Goal: Task Accomplishment & Management: Use online tool/utility

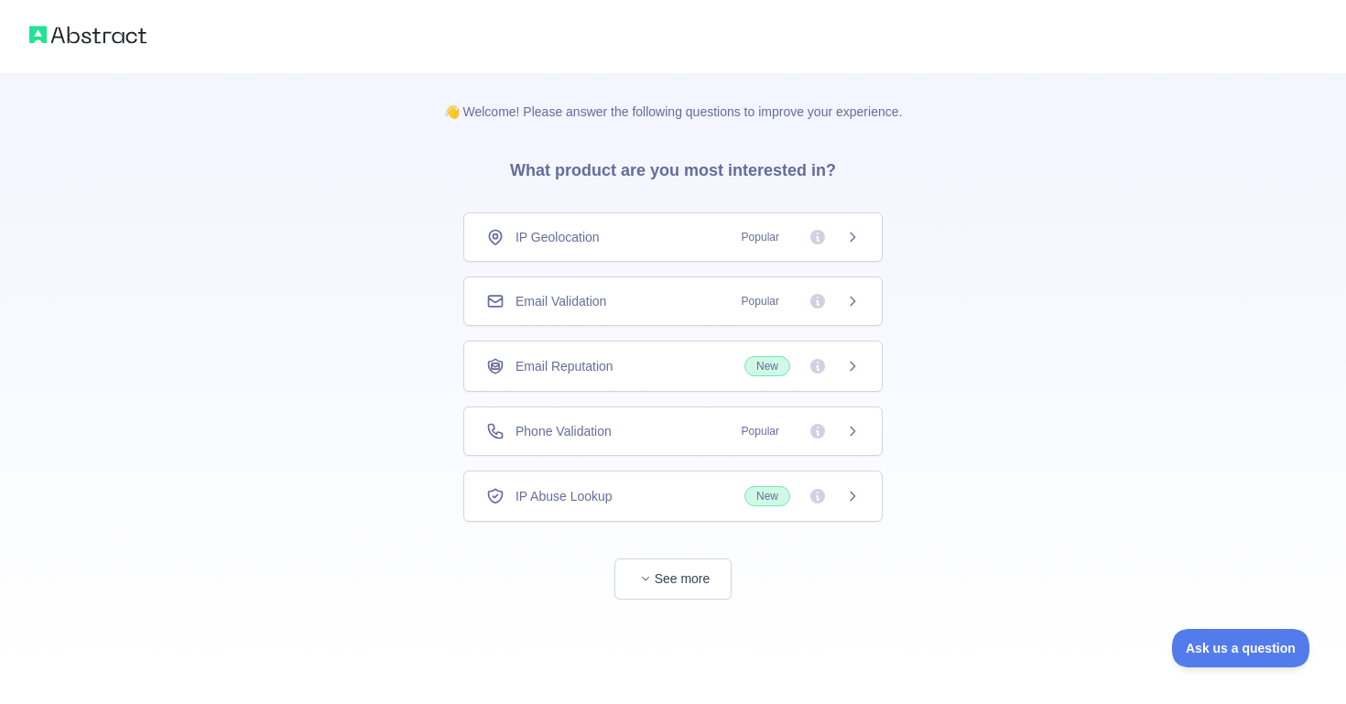
click at [606, 307] on span "Email Validation" at bounding box center [561, 301] width 91 height 18
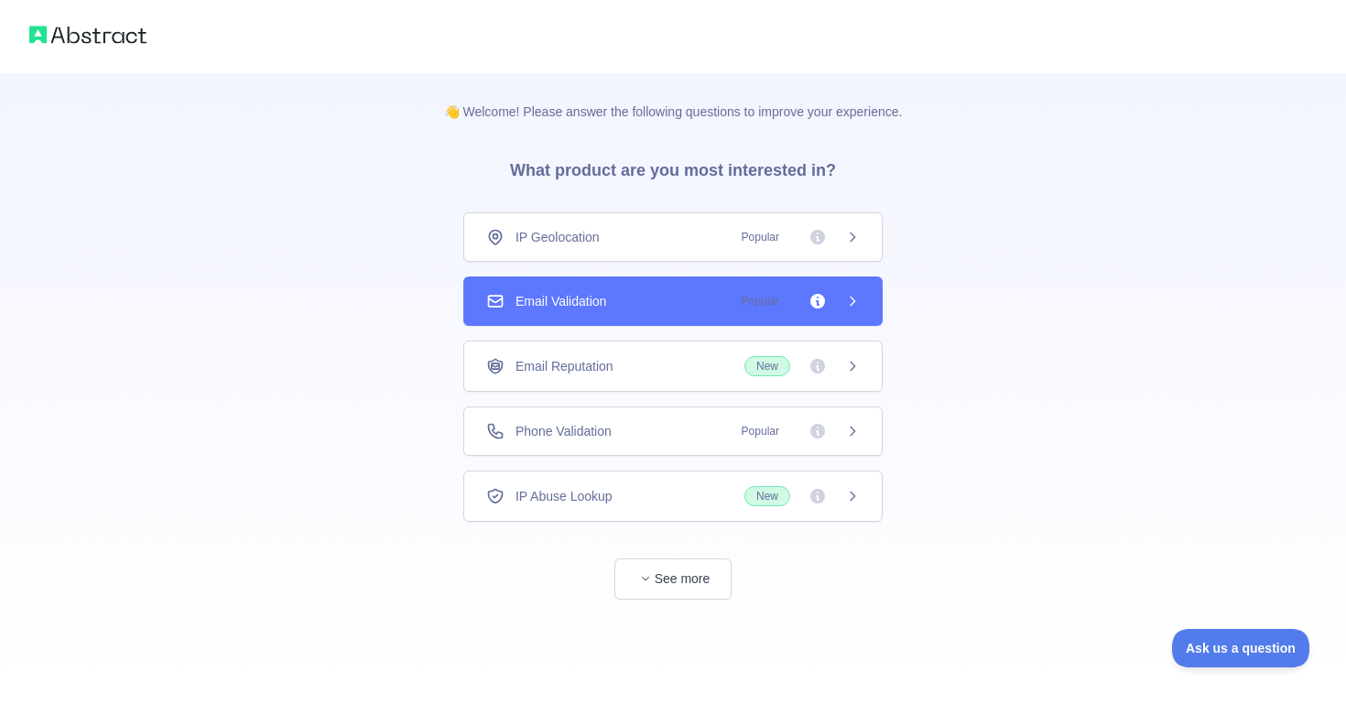
click at [844, 307] on div "👋 Welcome! Please answer the following questions to improve your experience. Wh…" at bounding box center [673, 352] width 1346 height 704
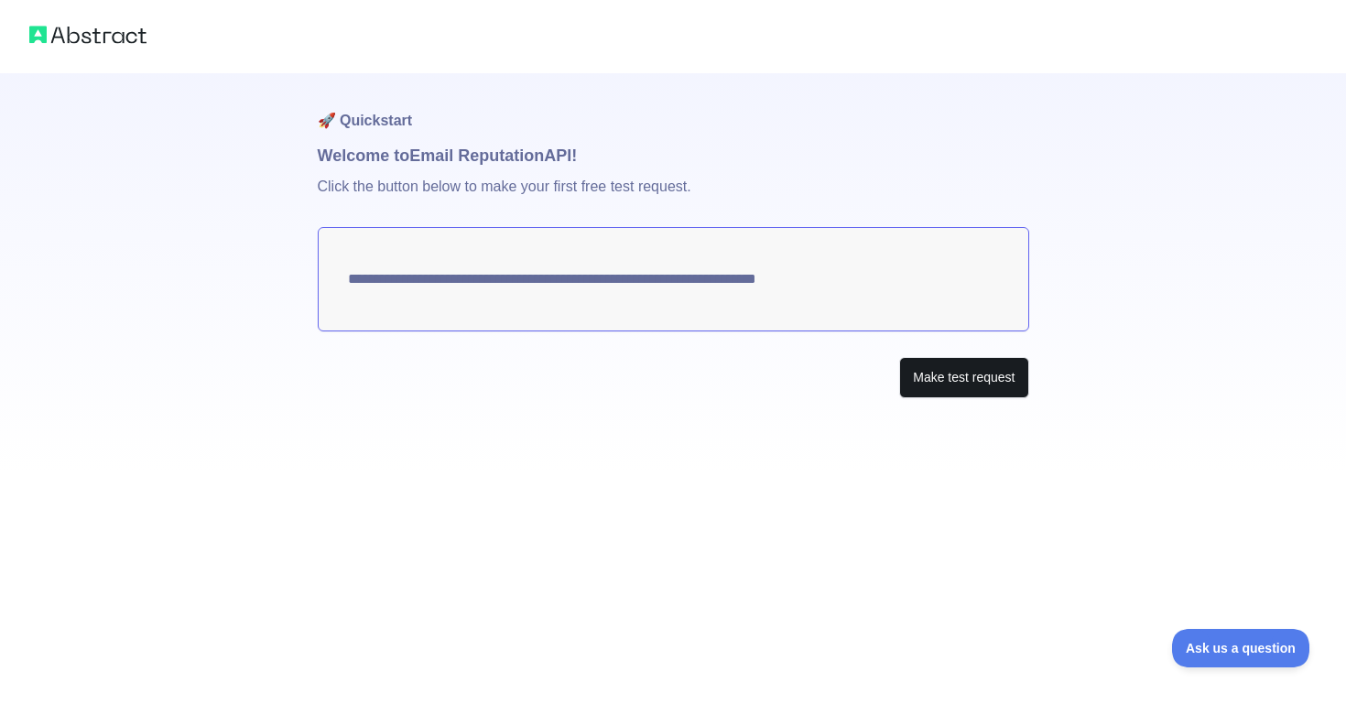
click at [927, 368] on button "Make test request" at bounding box center [963, 377] width 129 height 41
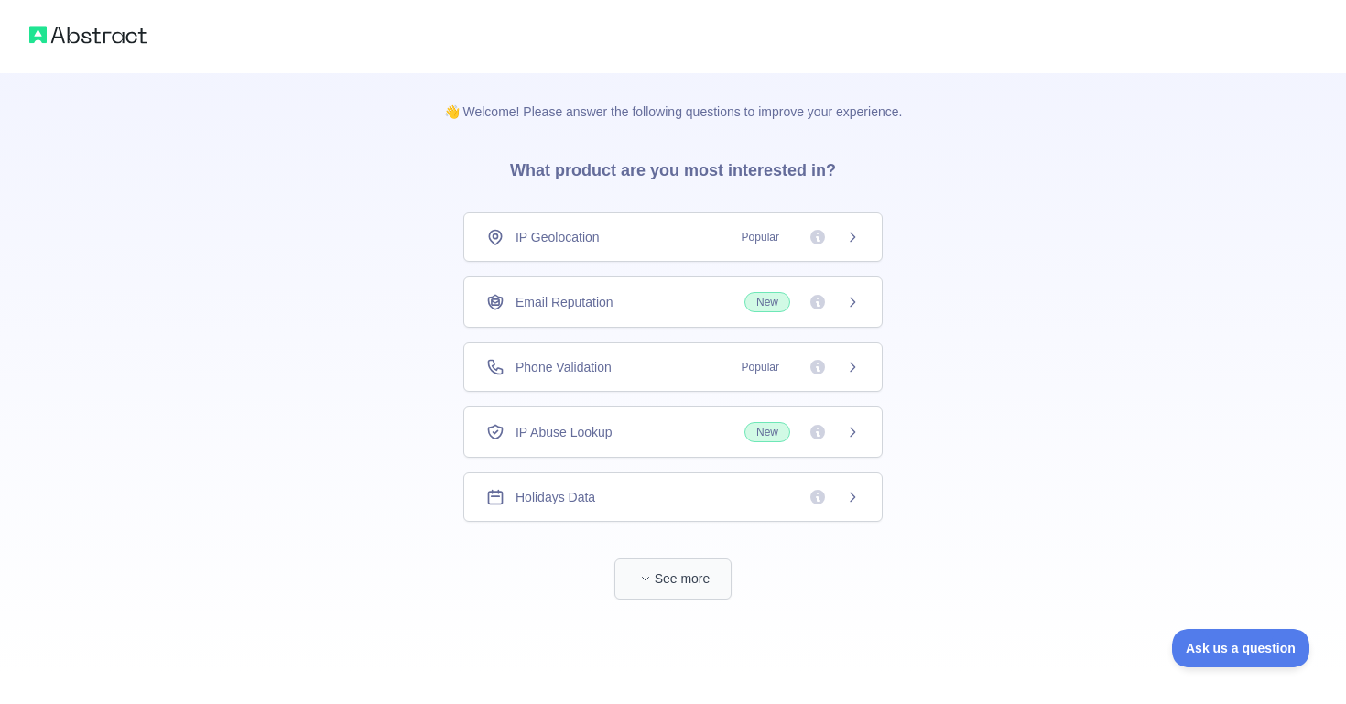
click at [682, 588] on button "See more" at bounding box center [672, 579] width 117 height 41
click at [847, 300] on icon at bounding box center [852, 302] width 15 height 15
click at [663, 574] on button "See more" at bounding box center [672, 579] width 117 height 41
click at [579, 177] on h3 "What product are you most interested in?" at bounding box center [673, 167] width 385 height 92
click at [121, 37] on img at bounding box center [87, 35] width 117 height 26
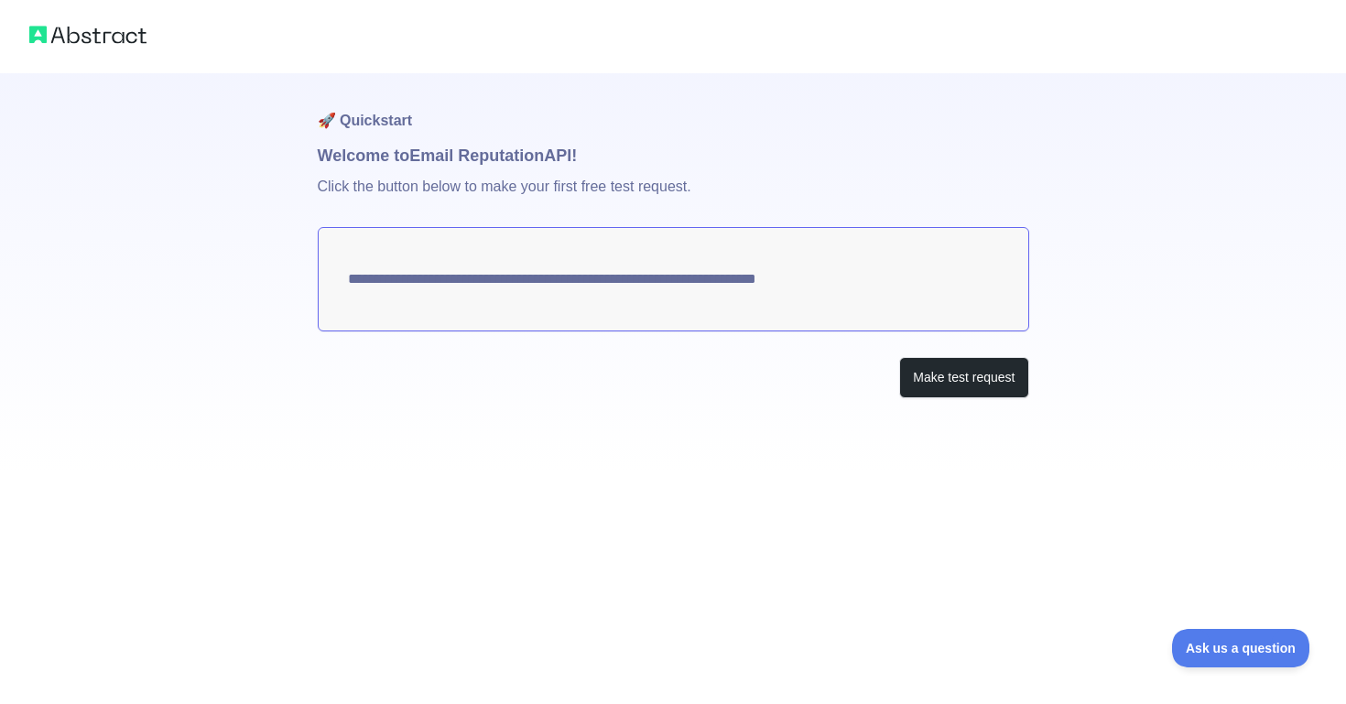
click at [114, 39] on img at bounding box center [87, 35] width 117 height 26
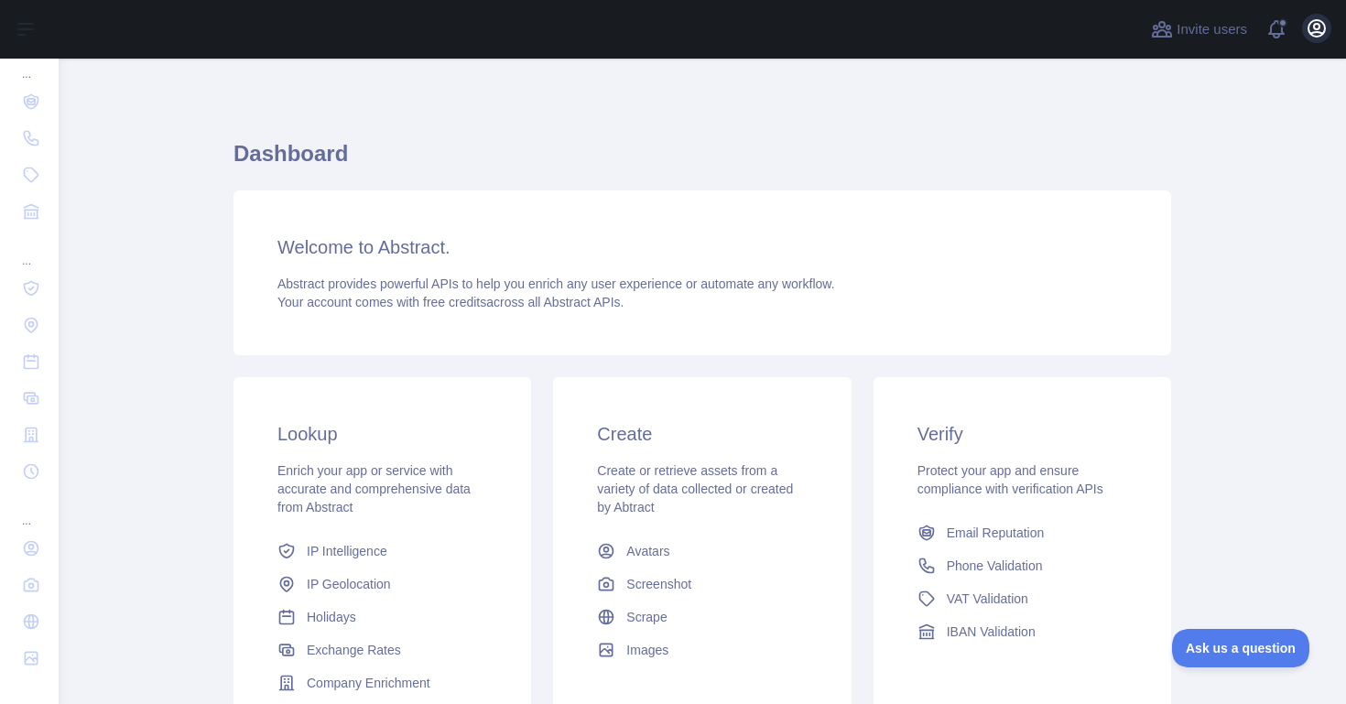
click at [1314, 33] on icon "button" at bounding box center [1317, 28] width 16 height 16
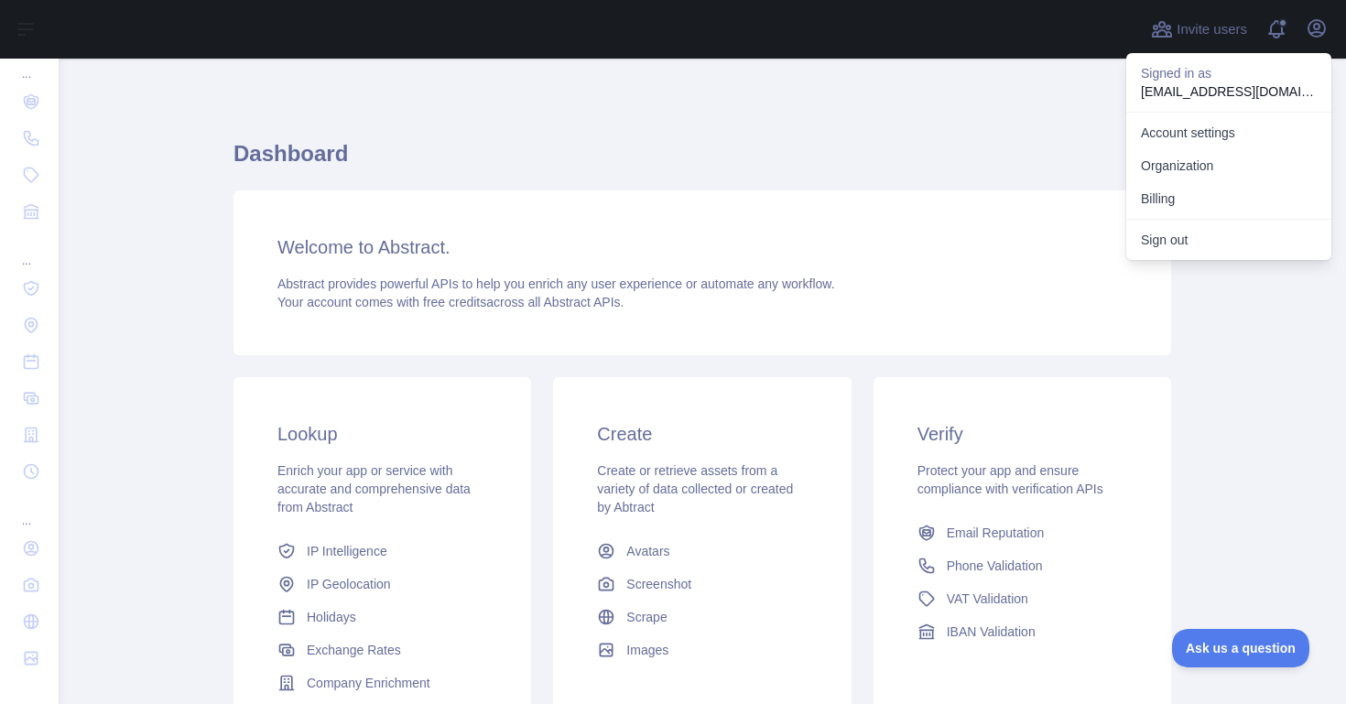
click at [1246, 79] on p "Signed in as" at bounding box center [1229, 73] width 176 height 18
click at [1224, 135] on link "Account settings" at bounding box center [1228, 132] width 205 height 33
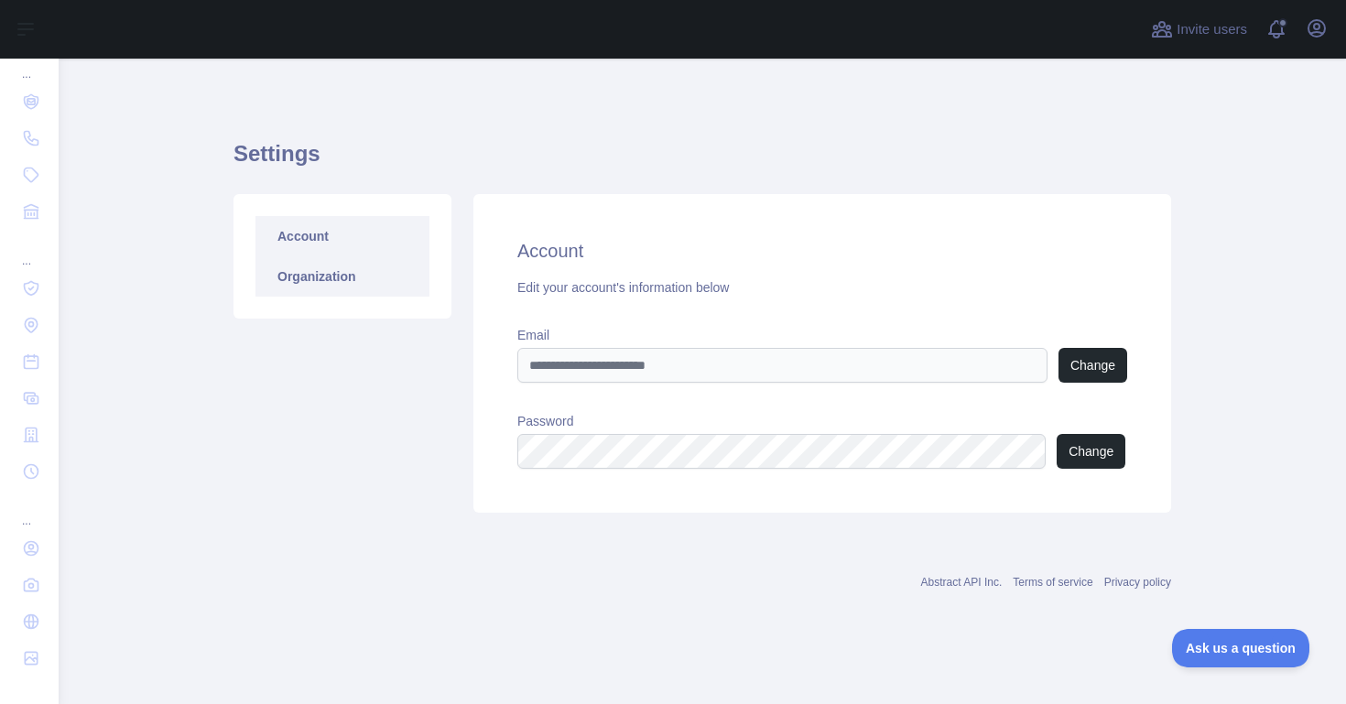
click at [381, 285] on link "Organization" at bounding box center [342, 276] width 174 height 40
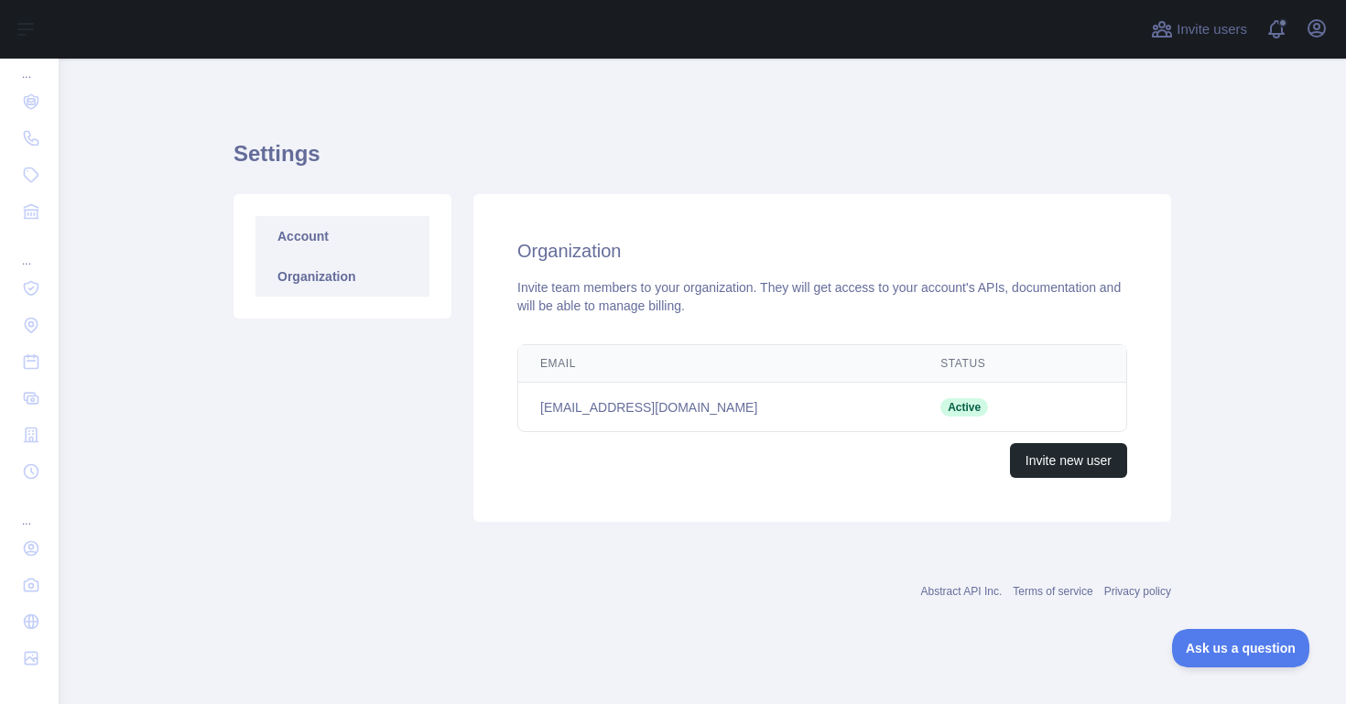
click at [371, 247] on link "Account" at bounding box center [342, 236] width 174 height 40
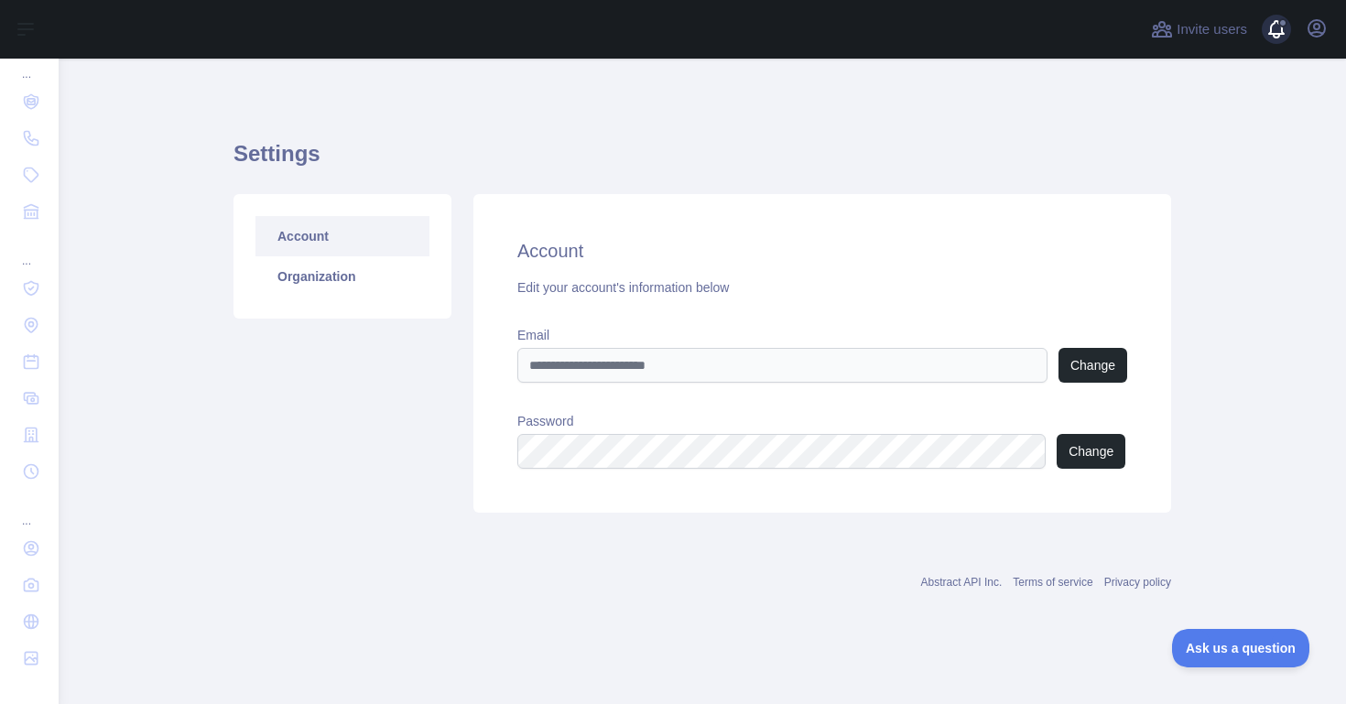
click at [1273, 36] on span at bounding box center [1284, 29] width 37 height 59
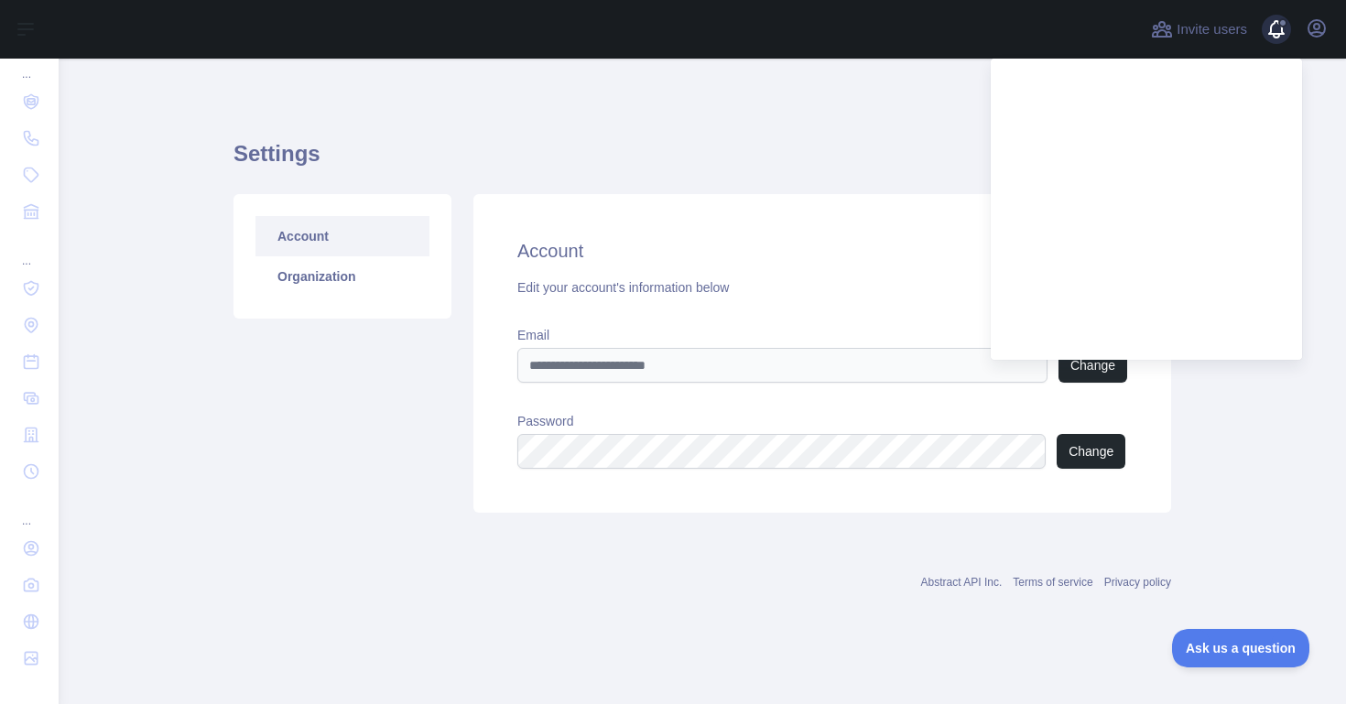
click at [1273, 36] on span at bounding box center [1284, 29] width 37 height 59
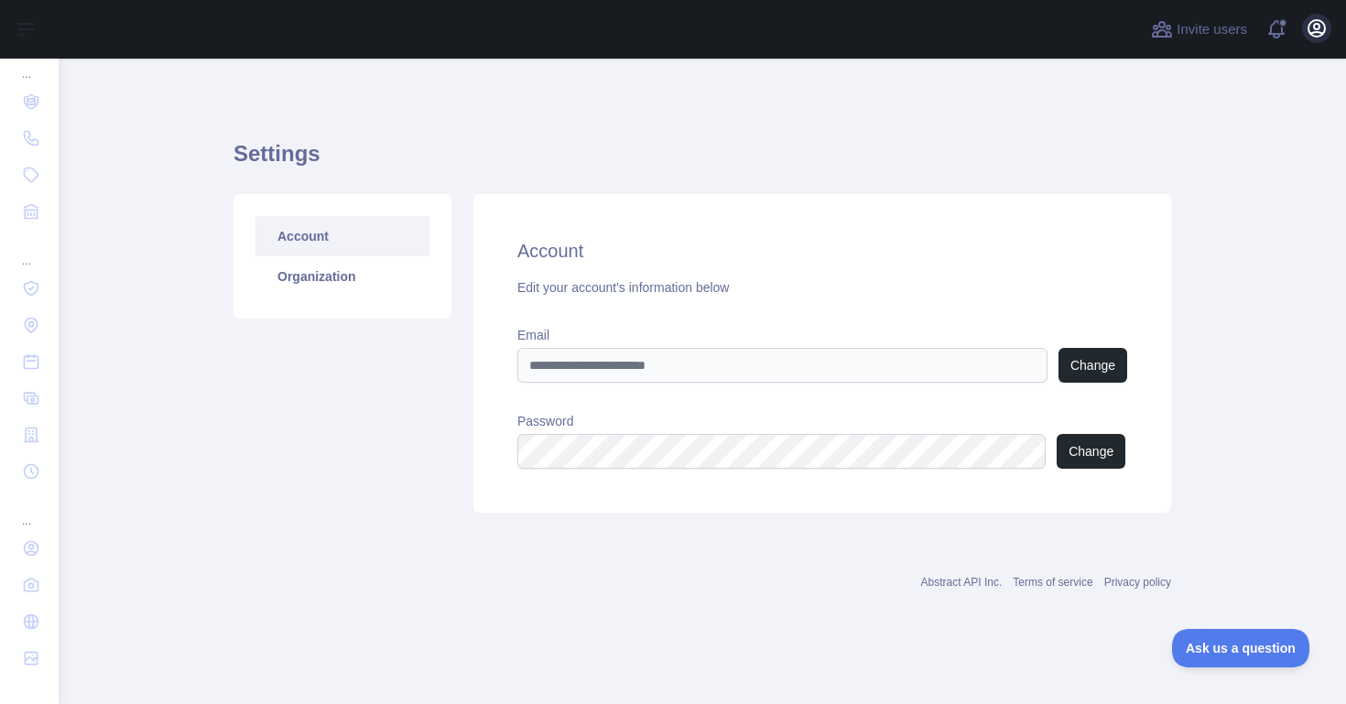
click at [1321, 35] on icon "button" at bounding box center [1317, 28] width 16 height 16
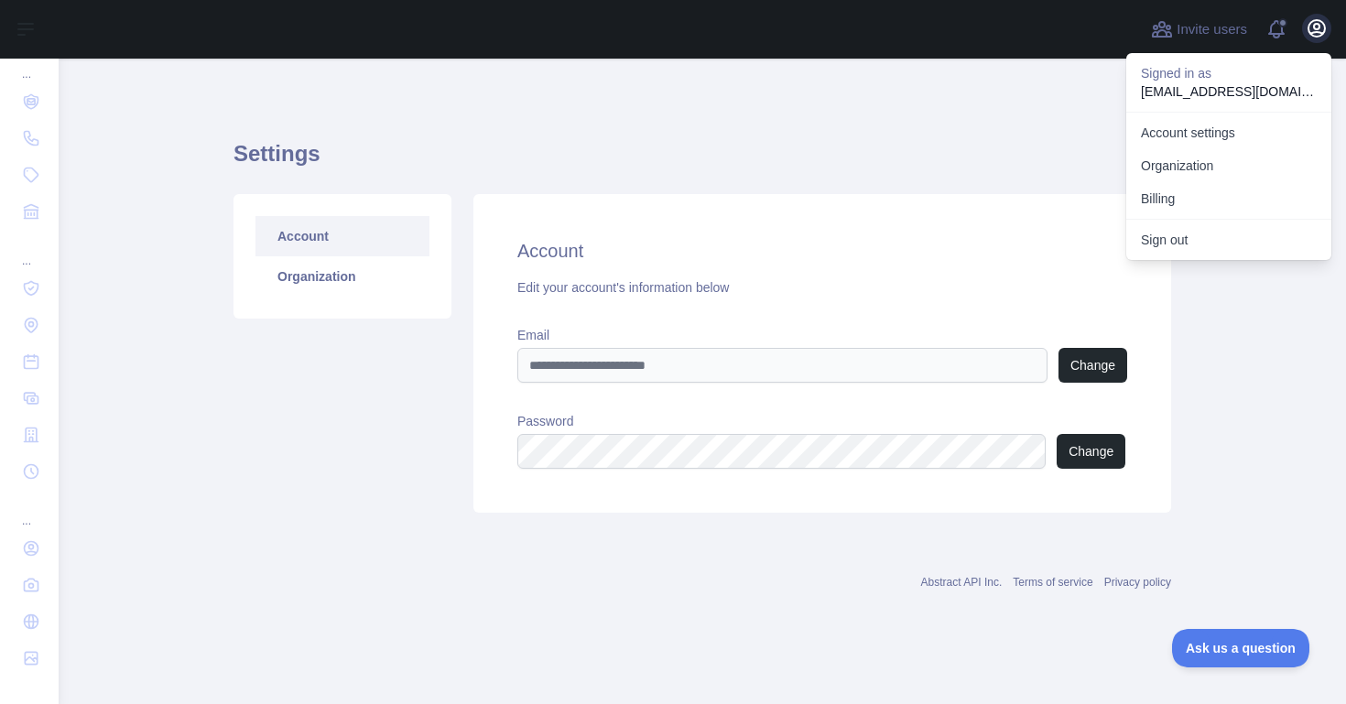
click at [1317, 33] on icon "button" at bounding box center [1317, 28] width 16 height 16
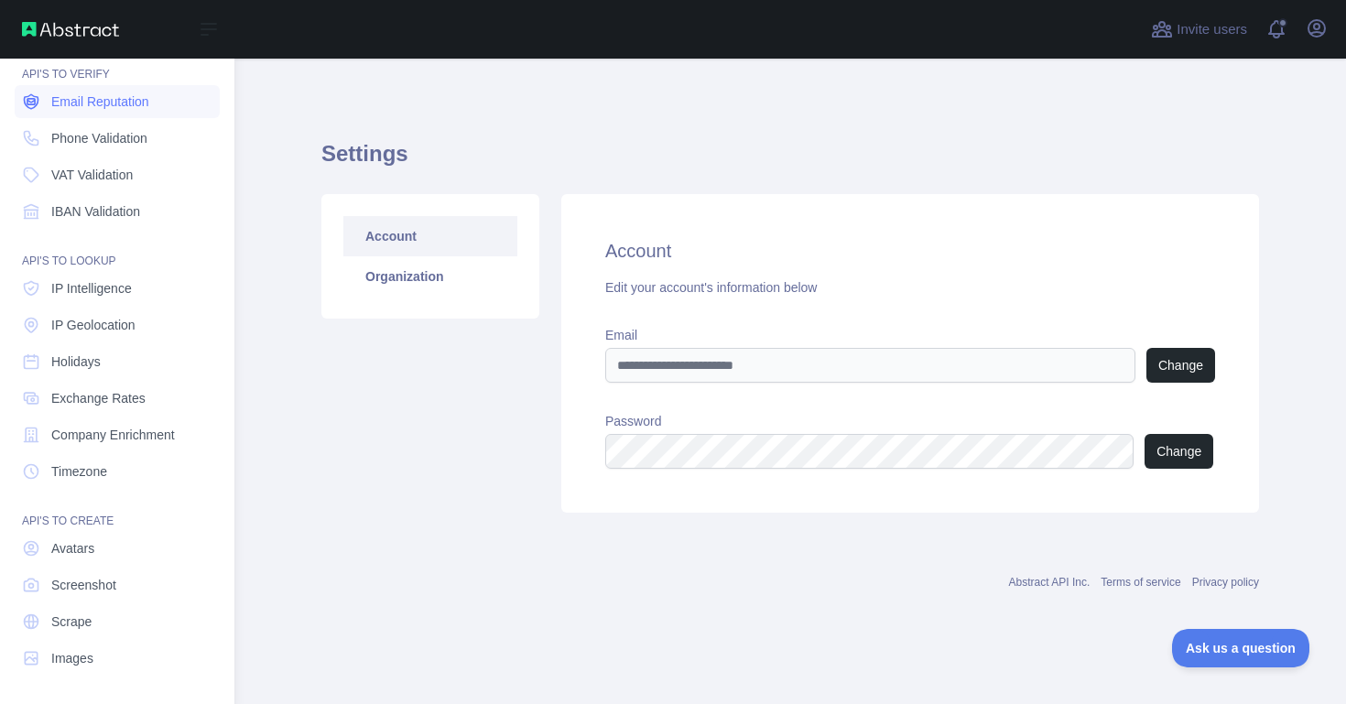
click at [78, 103] on span "Email Reputation" at bounding box center [100, 101] width 98 height 18
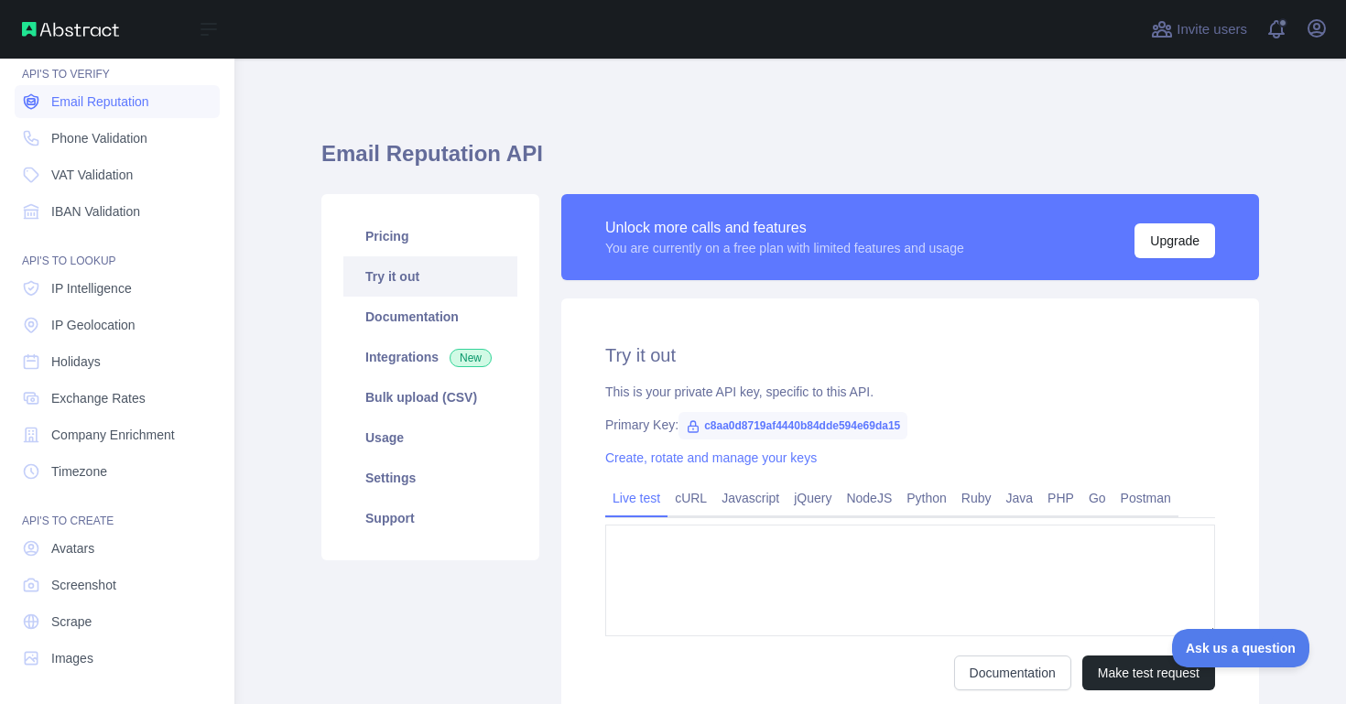
type textarea "**********"
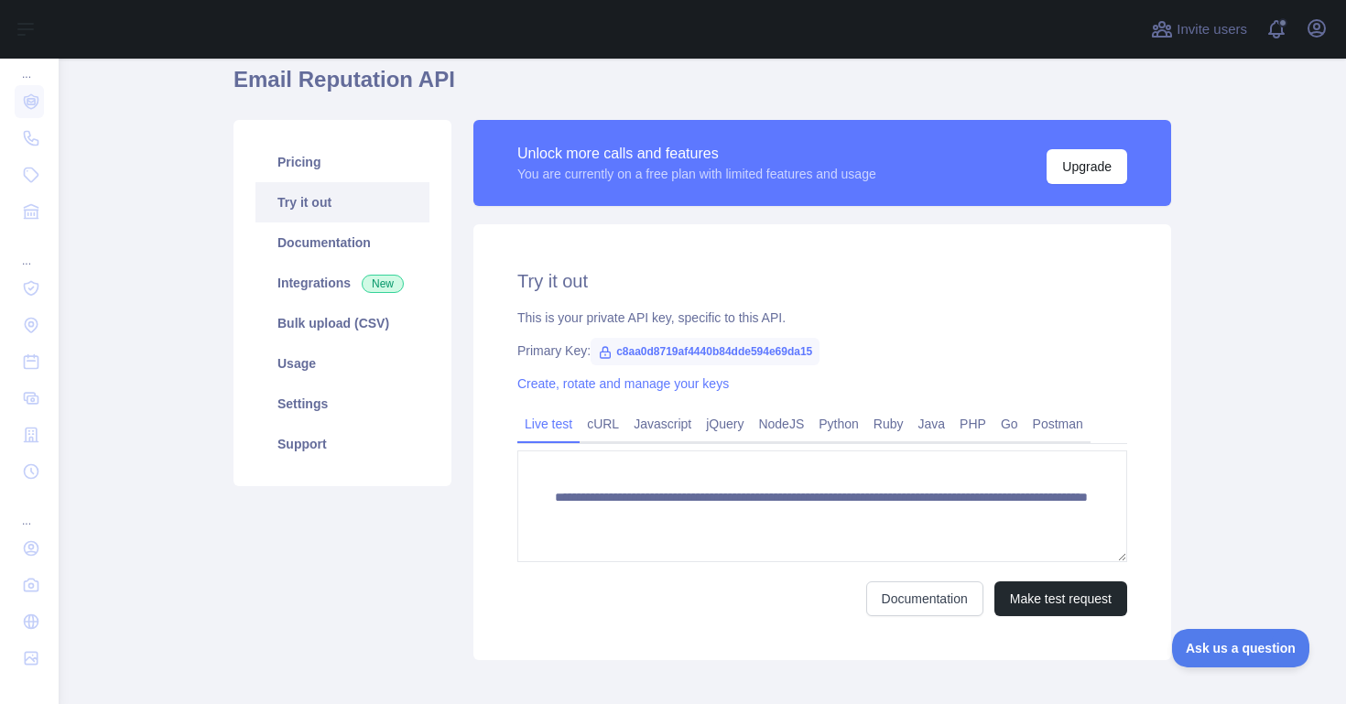
scroll to position [81, 0]
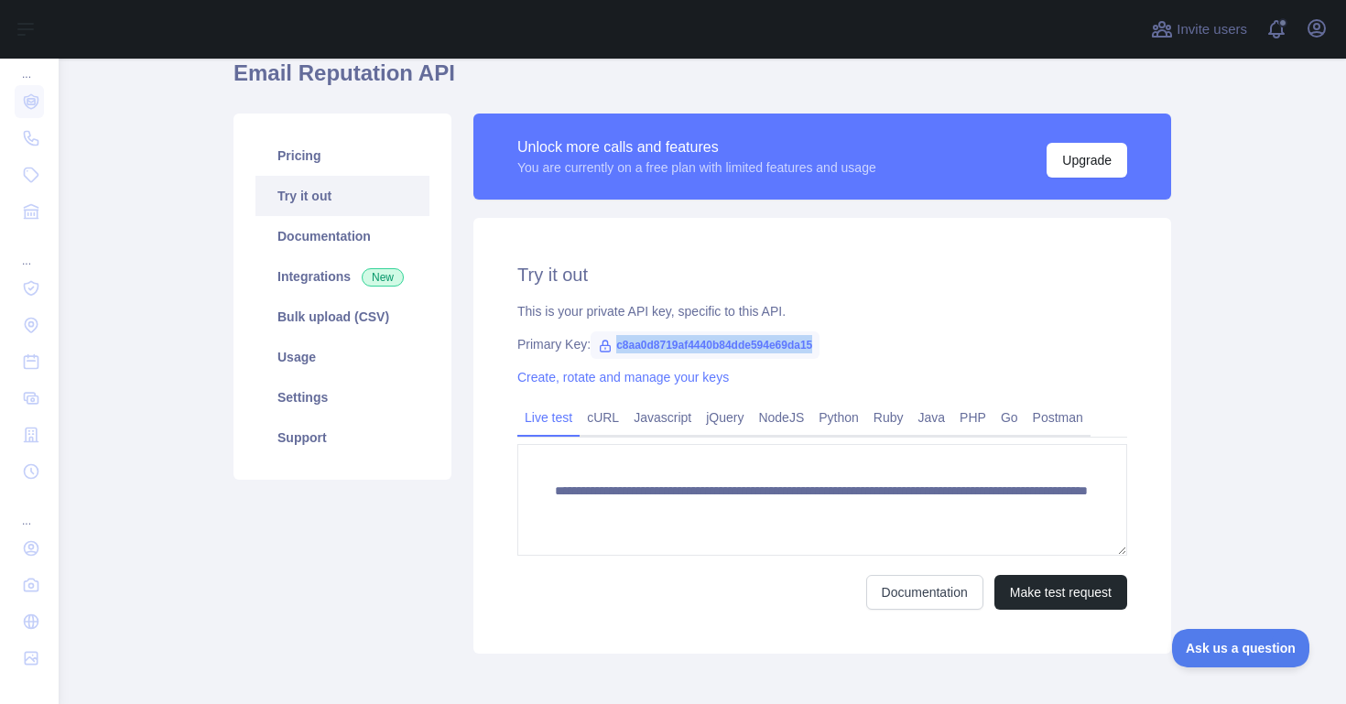
drag, startPoint x: 839, startPoint y: 346, endPoint x: 611, endPoint y: 348, distance: 228.0
click at [611, 348] on span "c8aa0d8719af4440b84dde594e69da15" at bounding box center [705, 345] width 229 height 27
copy div "c8aa0d8719af4440b84dde594e69da15"
click at [947, 131] on div "Unlock more calls and features You are currently on a free plan with limited fe…" at bounding box center [822, 157] width 698 height 86
click at [1318, 32] on icon "button" at bounding box center [1317, 28] width 16 height 16
